Goal: Information Seeking & Learning: Compare options

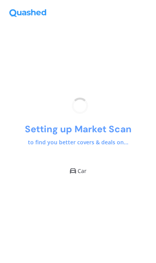
scroll to position [32, 0]
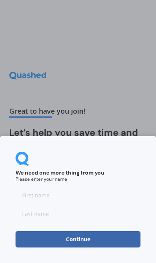
click at [115, 193] on input at bounding box center [78, 196] width 125 height 16
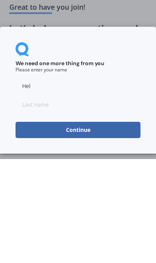
type input "Hel"
click at [131, 201] on input at bounding box center [78, 209] width 125 height 16
type input "Le"
click at [116, 226] on button "Continue" at bounding box center [78, 234] width 125 height 16
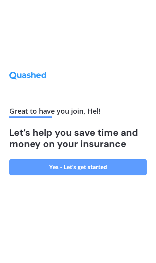
click at [127, 159] on link "Yes - Let’s get started" at bounding box center [77, 167] width 137 height 16
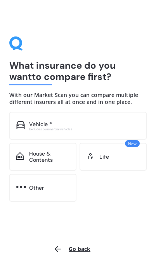
click at [129, 124] on div "Vehicle *" at bounding box center [84, 124] width 111 height 7
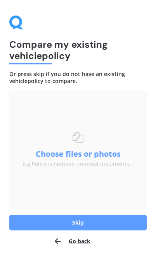
click at [93, 226] on button "Skip" at bounding box center [77, 223] width 137 height 16
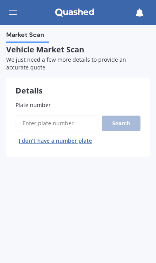
click at [82, 120] on input "Plate number" at bounding box center [57, 123] width 83 height 16
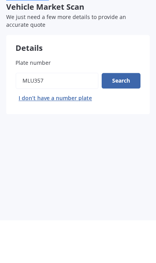
type input "Mlu357"
click at [133, 116] on button "Search" at bounding box center [121, 124] width 39 height 16
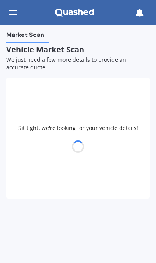
select select "TOYOTA"
select select "COROLLA"
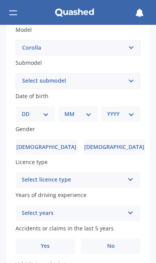
scroll to position [193, 0]
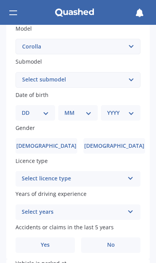
click at [134, 72] on select "Select submodel (All other) Axio Diesel Fielder 2WD Fielder 4WD FXGT GL GLX 1.8…" at bounding box center [78, 80] width 125 height 16
select select "GX CVT HATCH"
click at [47, 109] on select "DD 01 02 03 04 05 06 07 08 09 10 11 12 13 14 15 16 17 18 19 20 21 22 23 24 25 2…" at bounding box center [35, 113] width 27 height 9
select select "06"
click at [85, 109] on select "MM 01 02 03 04 05 06 07 08 09 10 11 12" at bounding box center [80, 113] width 24 height 9
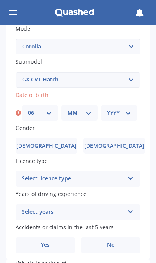
click at [99, 105] on div "DD 01 02 03 04 05 06 07 08 09 10 11 12 13 14 15 16 17 18 19 20 21 22 23 24 25 2…" at bounding box center [80, 113] width 116 height 16
click at [90, 105] on div "MM 01 02 03 04 05 06 07 08 09 10 11 12" at bounding box center [79, 113] width 36 height 16
click at [86, 109] on select "MM 01 02 03 04 05 06 07 08 09 10 11 12" at bounding box center [80, 113] width 24 height 9
select select "05"
click at [128, 109] on select "YYYY 2025 2024 2023 2022 2021 2020 2019 2018 2017 2016 2015 2014 2013 2012 2011…" at bounding box center [119, 113] width 24 height 9
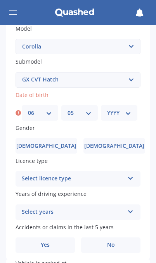
click at [126, 111] on select "YYYY 2025 2024 2023 2022 2021 2020 2019 2018 2017 2016 2015 2014 2013 2012 2011…" at bounding box center [119, 113] width 24 height 9
select select "1994"
click at [109, 144] on span "Female" at bounding box center [114, 146] width 60 height 7
click at [0, 0] on input "Female" at bounding box center [0, 0] width 0 height 0
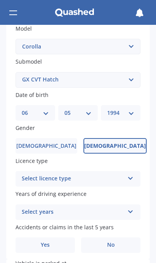
click at [102, 174] on div "Select licence type" at bounding box center [73, 178] width 102 height 9
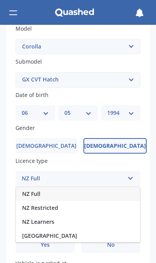
click at [99, 187] on div "NZ Full" at bounding box center [78, 194] width 124 height 14
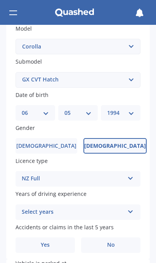
click at [96, 209] on div "Select years" at bounding box center [73, 212] width 102 height 9
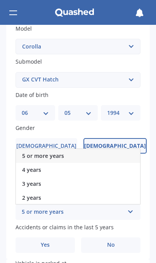
click at [108, 152] on div "5 or more years" at bounding box center [78, 156] width 124 height 14
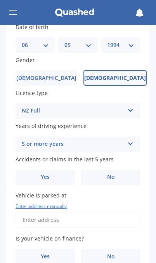
click at [109, 174] on span "No" at bounding box center [111, 177] width 8 height 7
click at [0, 0] on input "No" at bounding box center [0, 0] width 0 height 0
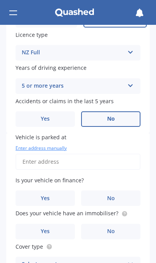
scroll to position [321, 0]
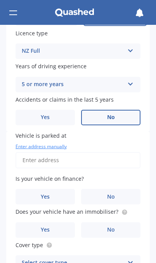
click at [113, 156] on input "Vehicle is parked at" at bounding box center [78, 160] width 125 height 16
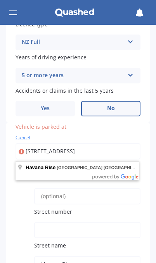
scroll to position [339, 0]
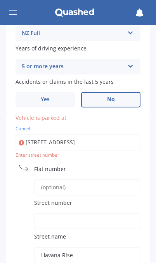
type input "Havana Rise, Grenada Village, Wellington 6037"
click at [117, 134] on input "Havana Rise, Grenada Village, Wellington 6037" at bounding box center [78, 142] width 125 height 16
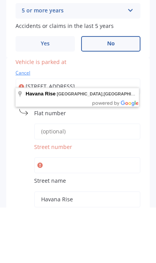
click at [114, 213] on input "Street number" at bounding box center [87, 221] width 106 height 16
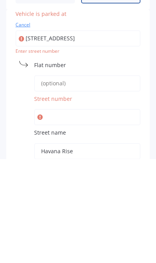
type input "6"
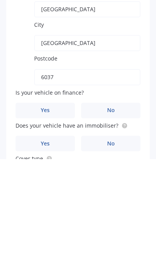
scroll to position [509, 0]
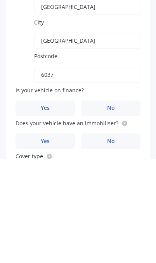
type input "60"
click at [59, 205] on label "Yes" at bounding box center [45, 213] width 59 height 16
click at [0, 0] on input "Yes" at bounding box center [0, 0] width 0 height 0
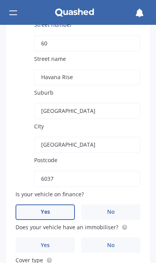
click at [122, 225] on circle at bounding box center [124, 227] width 5 height 5
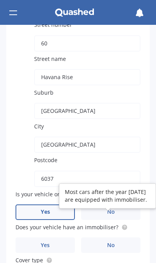
click at [118, 239] on label "No" at bounding box center [110, 246] width 59 height 16
click at [0, 0] on input "No" at bounding box center [0, 0] width 0 height 0
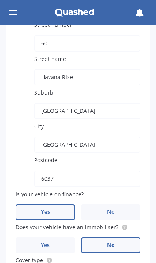
click at [114, 242] on span "No" at bounding box center [111, 245] width 8 height 7
click at [0, 0] on input "No" at bounding box center [0, 0] width 0 height 0
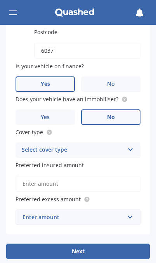
scroll to position [642, 0]
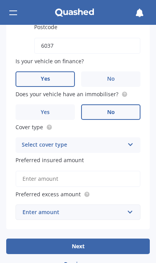
click at [132, 141] on icon at bounding box center [130, 143] width 7 height 5
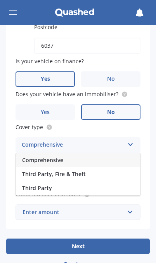
click at [126, 153] on div "Comprehensive" at bounding box center [78, 160] width 124 height 14
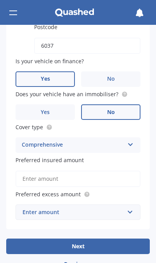
click at [123, 171] on input "Preferred insured amount" at bounding box center [78, 179] width 125 height 16
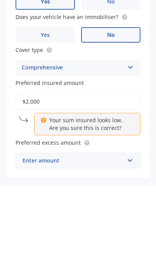
type input "$20,000"
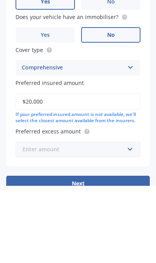
click at [132, 219] on input "text" at bounding box center [75, 226] width 118 height 15
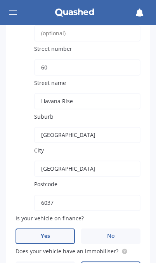
select select "06"
select select "05"
select select "1994"
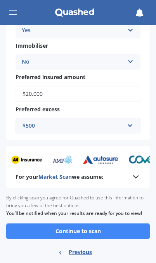
scroll to position [484, 0]
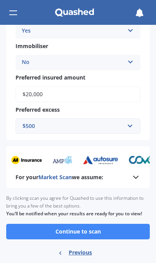
click at [40, 174] on span "Market Scan" at bounding box center [54, 177] width 33 height 7
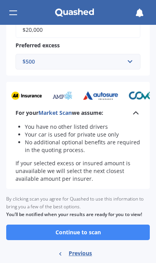
scroll to position [548, 0]
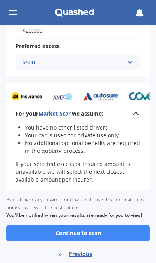
click at [53, 226] on button "Continue to scan" at bounding box center [78, 234] width 144 height 16
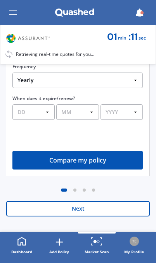
scroll to position [215, 0]
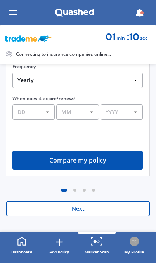
click at [56, 209] on button "Next" at bounding box center [78, 209] width 144 height 16
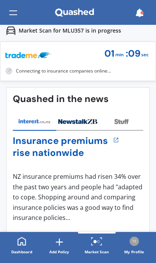
scroll to position [0, 0]
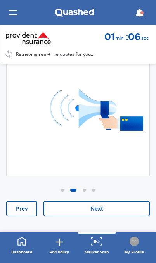
click at [72, 207] on button "Next" at bounding box center [96, 209] width 106 height 16
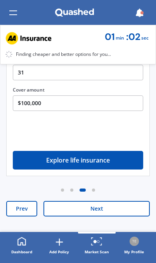
scroll to position [215, 0]
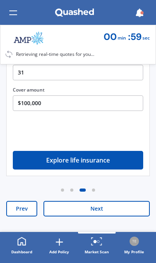
click at [70, 208] on button "Next" at bounding box center [96, 209] width 106 height 16
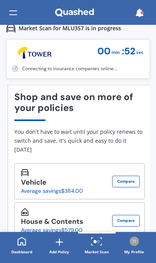
scroll to position [29, 0]
click at [51, 169] on div "Vehicle Insurance Average savings $384.00" at bounding box center [52, 181] width 62 height 25
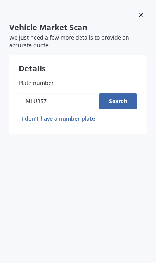
click at [146, 17] on div at bounding box center [141, 16] width 12 height 14
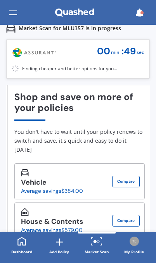
click at [135, 9] on icon at bounding box center [139, 13] width 9 height 9
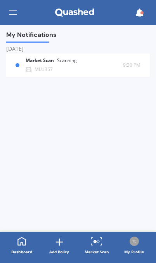
click at [45, 58] on b "Market Scan" at bounding box center [41, 60] width 31 height 5
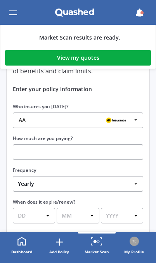
scroll to position [114, 0]
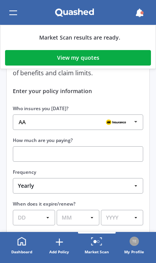
click at [138, 117] on icon at bounding box center [136, 122] width 12 height 14
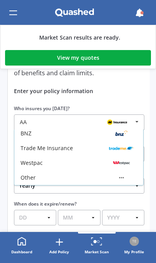
scroll to position [107, 0]
click at [141, 91] on div "Enter your policy information" at bounding box center [79, 91] width 130 height 8
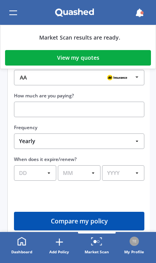
scroll to position [159, 0]
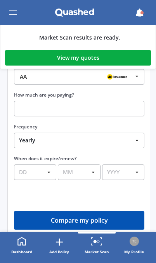
click at [132, 136] on select "Yearly Six-Monthly Quarterly Monthly Fortnightly Weekly One-Off" at bounding box center [79, 141] width 130 height 16
select select "Quarterly"
click at [102, 222] on button "Compare my policy" at bounding box center [79, 220] width 130 height 19
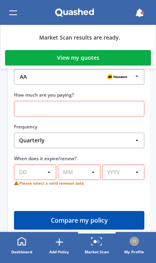
click at [134, 108] on input "text" at bounding box center [79, 109] width 130 height 16
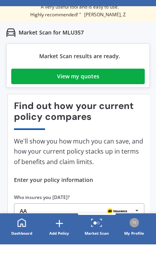
click at [136, 87] on link "View my quotes" at bounding box center [78, 95] width 134 height 16
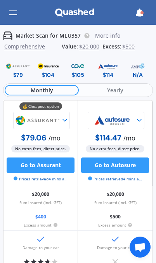
click at [118, 92] on span "Yearly" at bounding box center [115, 90] width 73 height 10
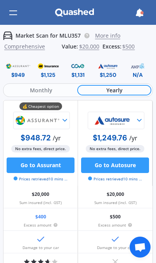
click at [54, 87] on span "Monthly" at bounding box center [41, 90] width 73 height 10
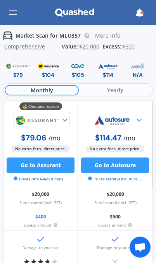
click at [59, 124] on img at bounding box center [37, 120] width 47 height 17
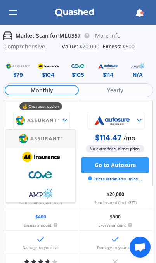
click at [59, 156] on img at bounding box center [40, 156] width 47 height 17
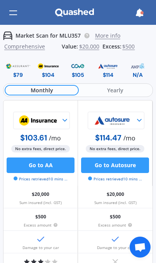
click at [60, 118] on img at bounding box center [37, 120] width 47 height 17
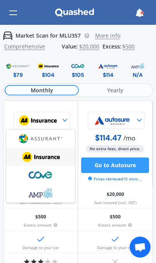
click at [64, 177] on img at bounding box center [40, 175] width 47 height 17
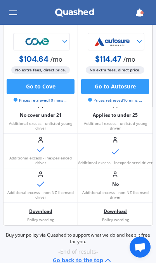
scroll to position [749, 0]
click at [128, 47] on img at bounding box center [112, 41] width 47 height 17
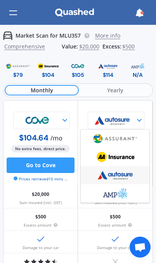
scroll to position [0, 0]
click at [78, 76] on div "$105" at bounding box center [78, 75] width 12 height 8
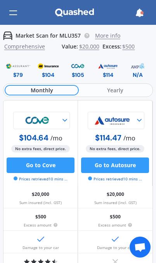
click at [80, 67] on img at bounding box center [78, 66] width 26 height 10
click at [81, 68] on img at bounding box center [78, 66] width 26 height 10
click at [106, 36] on span "More info" at bounding box center [107, 36] width 25 height 7
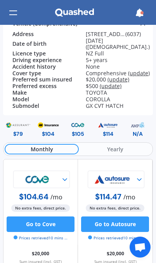
scroll to position [43, 0]
click at [131, 144] on span "Yearly" at bounding box center [115, 149] width 73 height 10
